Goal: Find specific page/section

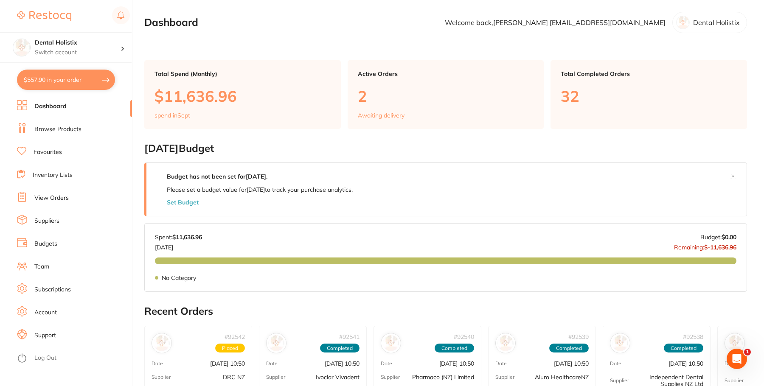
click at [46, 154] on link "Favourites" at bounding box center [48, 152] width 28 height 8
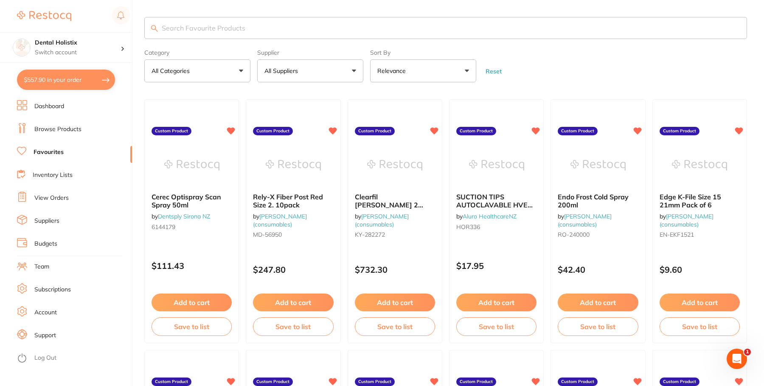
click at [74, 129] on link "Browse Products" at bounding box center [57, 129] width 47 height 8
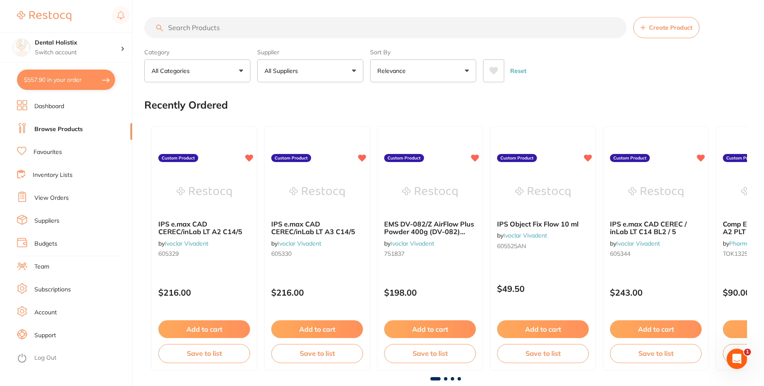
click at [251, 26] on input "search" at bounding box center [385, 27] width 482 height 21
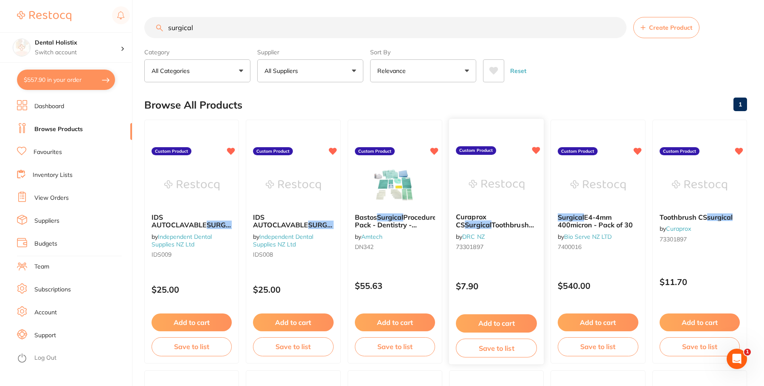
type input "surgical"
click at [489, 191] on img at bounding box center [496, 184] width 56 height 43
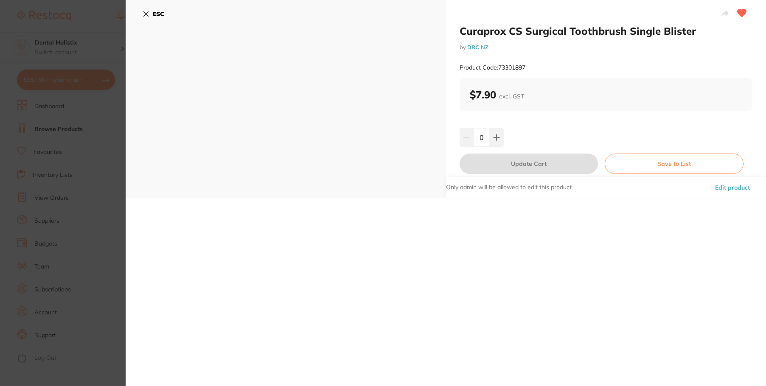
click at [728, 186] on button "Edit product" at bounding box center [732, 187] width 40 height 20
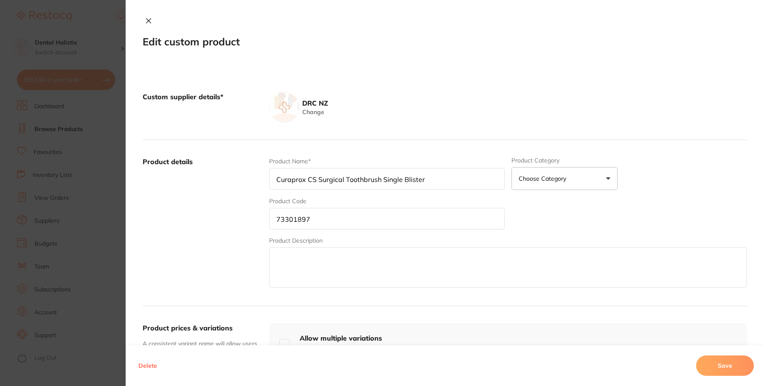
click at [148, 19] on icon at bounding box center [148, 21] width 5 height 5
